Goal: Information Seeking & Learning: Learn about a topic

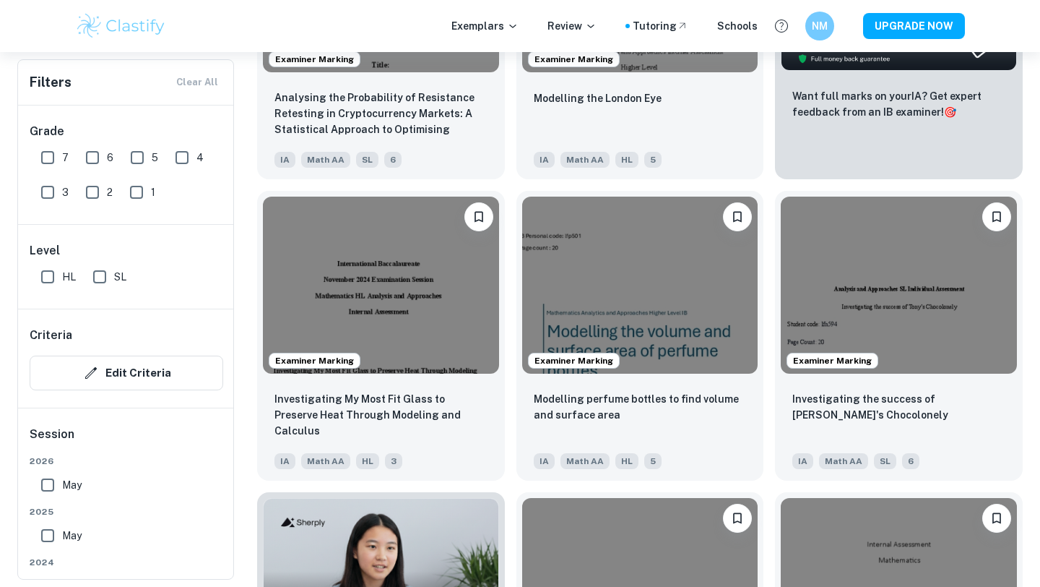
scroll to position [668, 0]
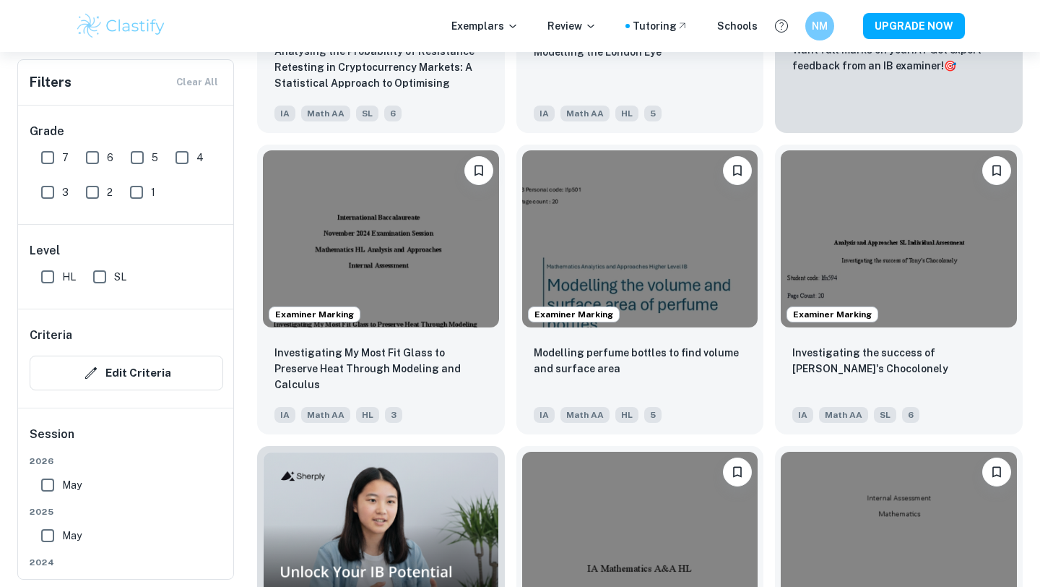
click at [43, 157] on input "7" at bounding box center [47, 157] width 29 height 29
checkbox input "true"
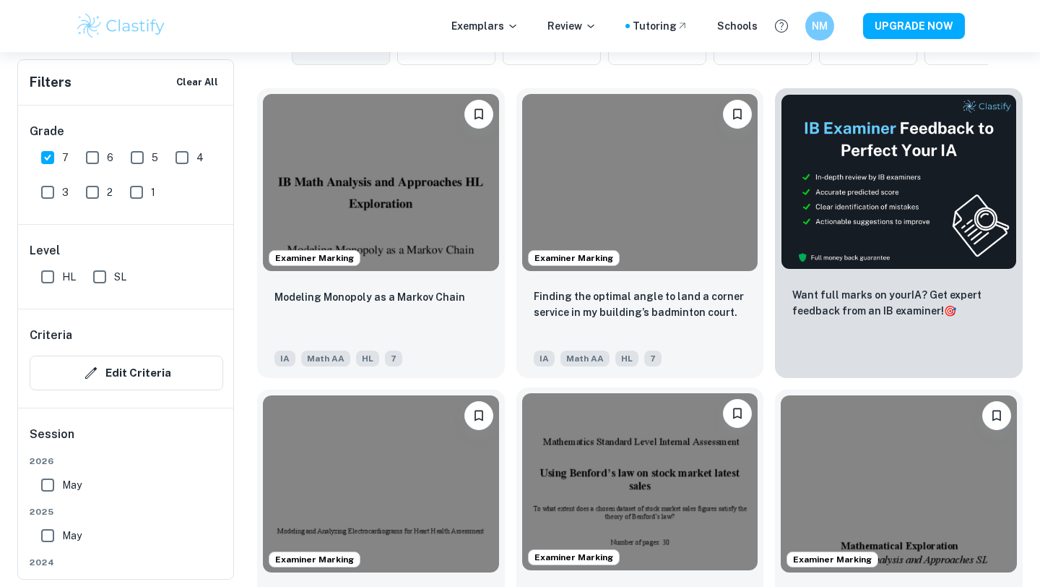
scroll to position [438, 0]
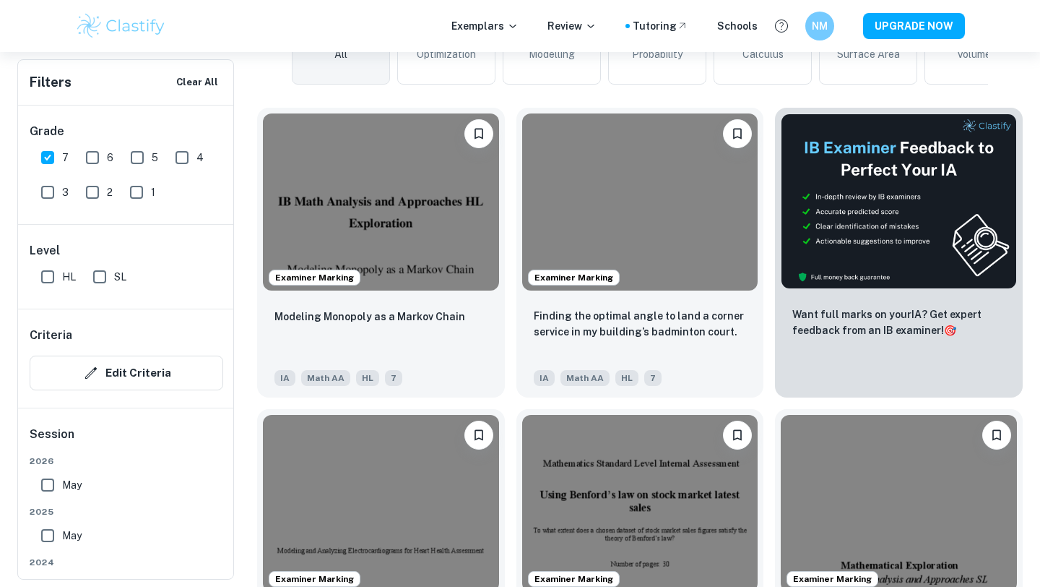
click at [100, 272] on input "SL" at bounding box center [99, 276] width 29 height 29
checkbox input "true"
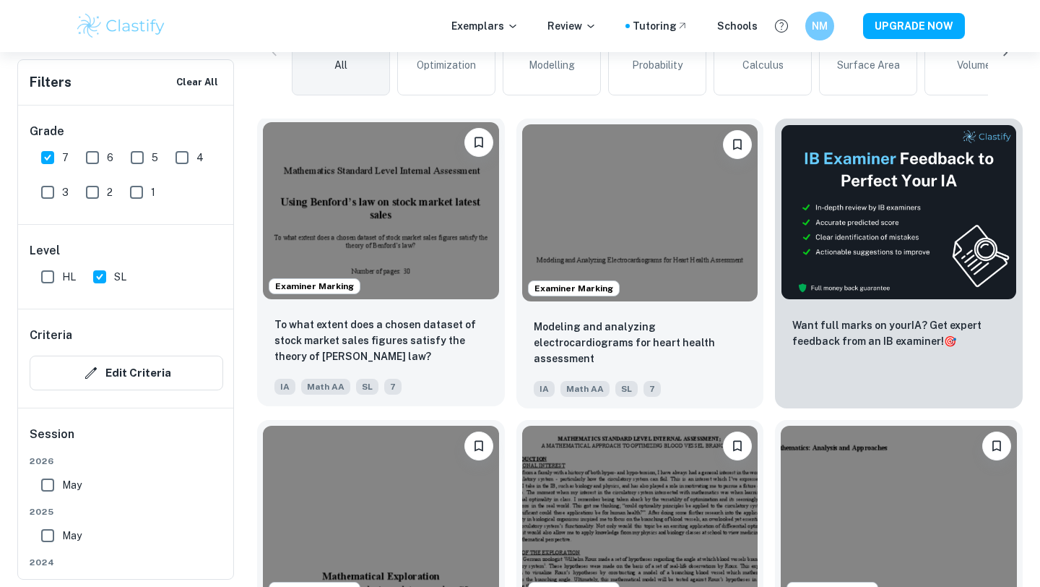
scroll to position [431, 0]
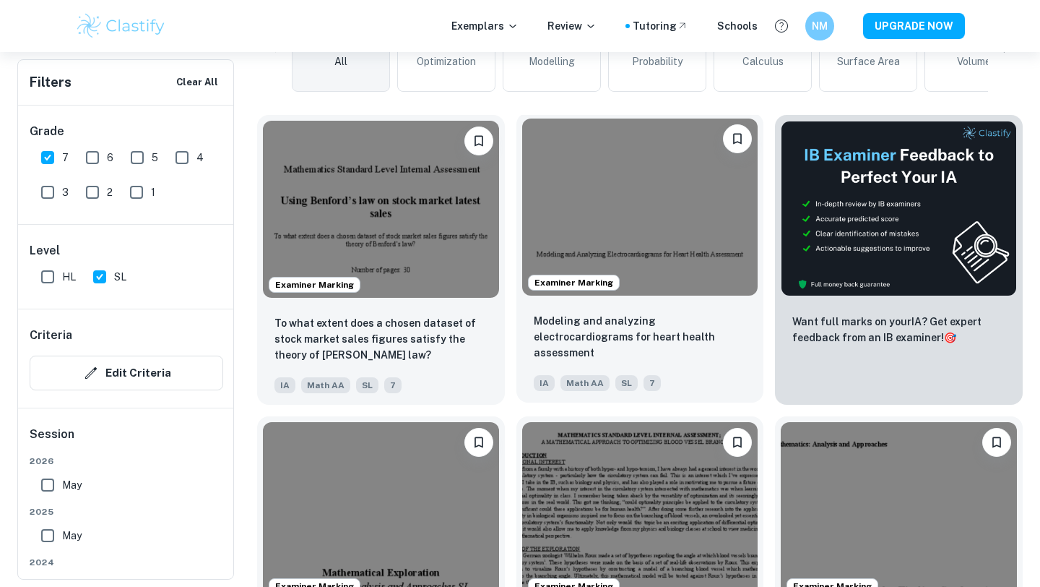
click at [698, 284] on img at bounding box center [640, 206] width 236 height 177
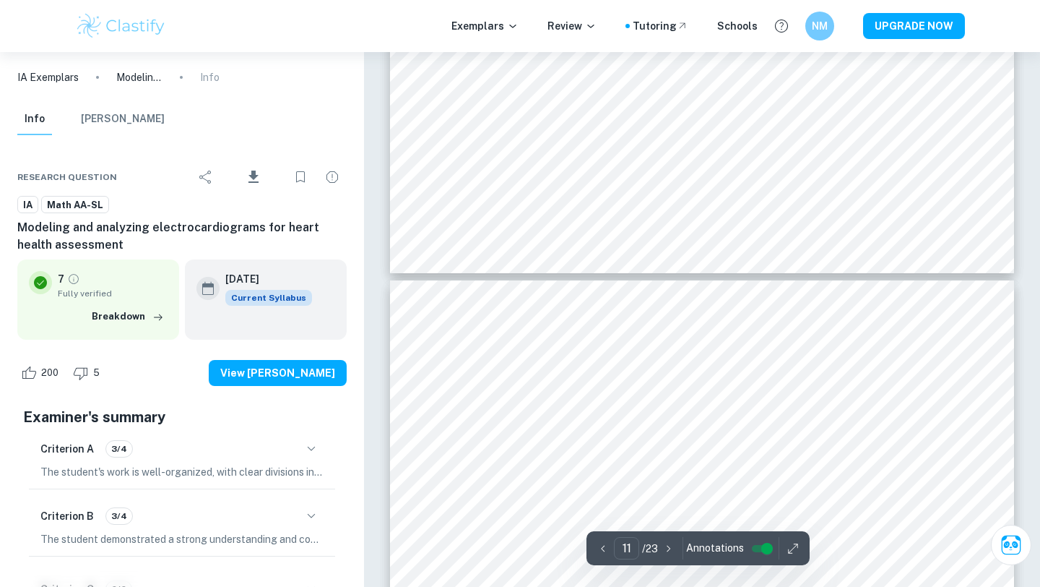
type input "12"
